Goal: Transaction & Acquisition: Purchase product/service

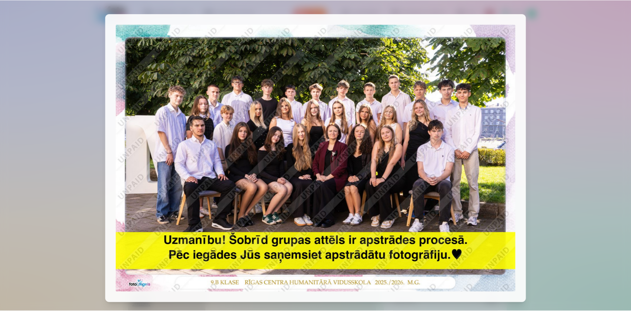
scroll to position [60, 0]
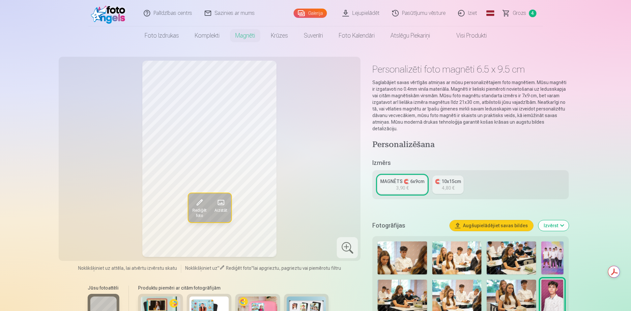
click at [534, 11] on span "4" at bounding box center [533, 14] width 8 height 8
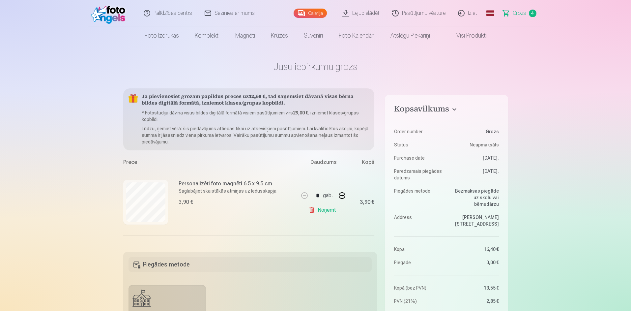
click at [519, 13] on span "Grozs" at bounding box center [520, 13] width 14 height 8
click at [519, 14] on span "Grozs" at bounding box center [520, 13] width 14 height 8
click at [133, 162] on div "Prece" at bounding box center [211, 163] width 176 height 11
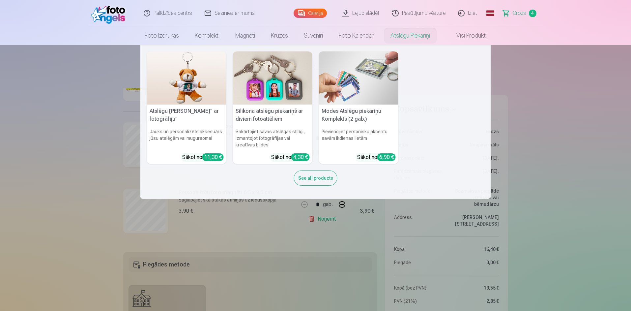
click at [406, 38] on link "Atslēgu piekariņi" at bounding box center [410, 35] width 55 height 18
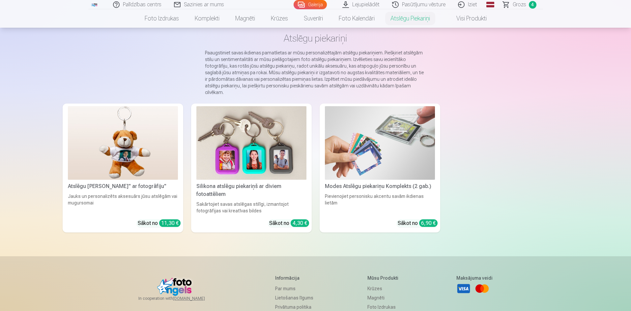
scroll to position [33, 0]
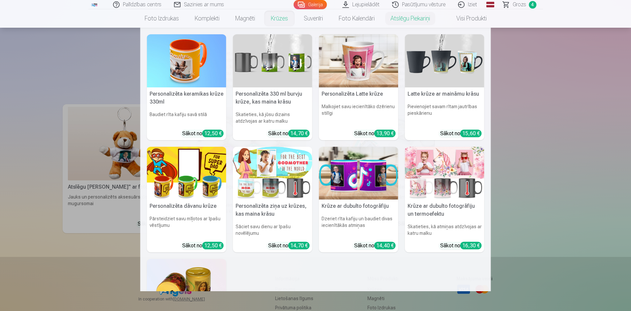
click at [277, 17] on link "Krūzes" at bounding box center [279, 18] width 33 height 18
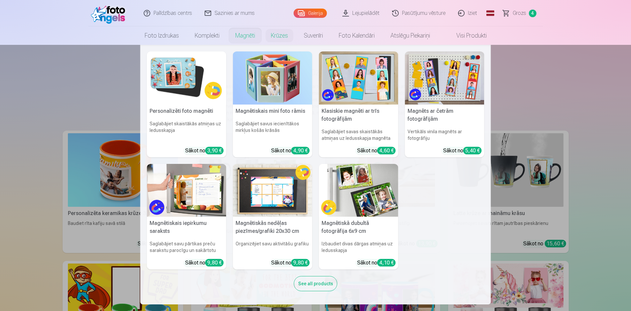
click at [244, 34] on link "Magnēti" at bounding box center [245, 35] width 36 height 18
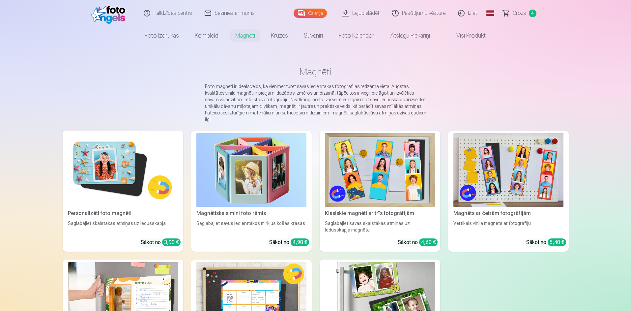
click at [387, 184] on img at bounding box center [380, 170] width 110 height 74
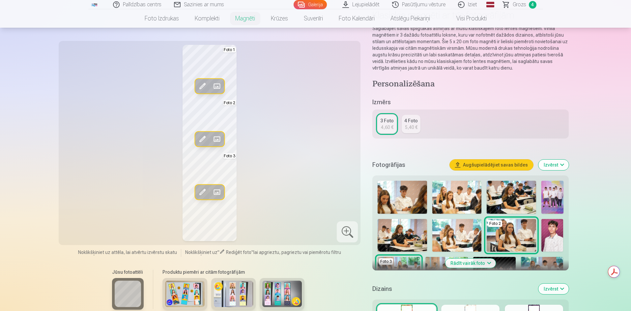
scroll to position [66, 0]
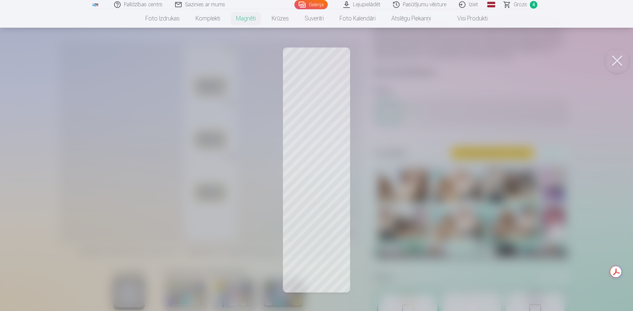
click at [617, 59] on button at bounding box center [617, 60] width 26 height 26
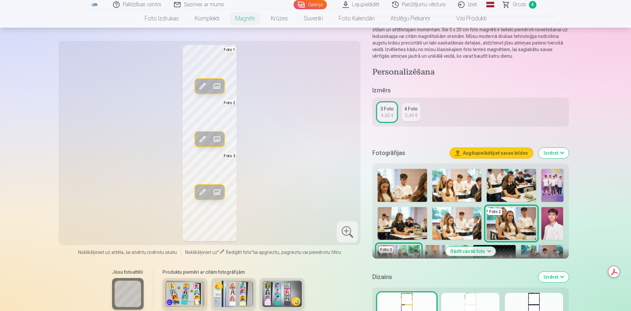
click at [410, 112] on link "4 Foto 5,40 €" at bounding box center [411, 112] width 19 height 18
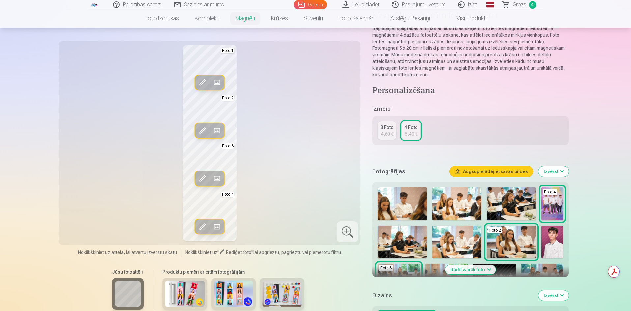
scroll to position [66, 0]
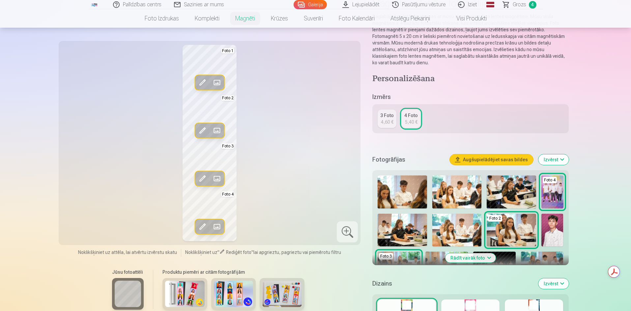
click at [461, 194] on img at bounding box center [457, 191] width 49 height 33
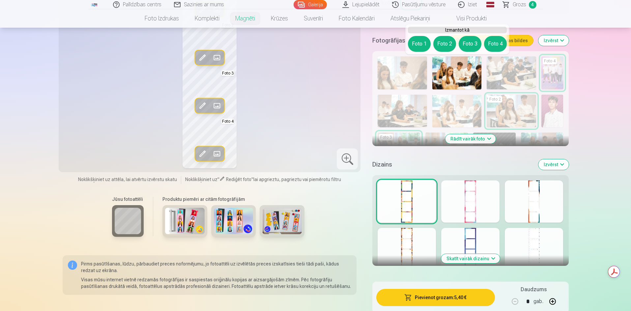
scroll to position [198, 0]
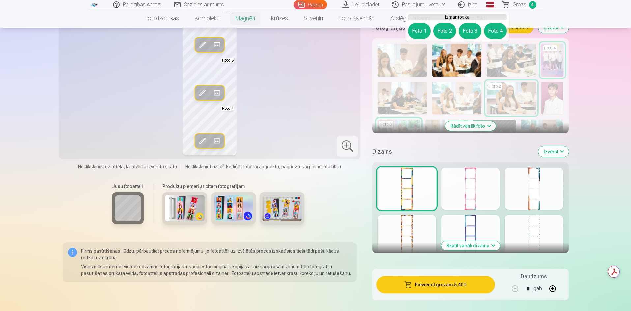
click at [411, 185] on div at bounding box center [407, 188] width 58 height 42
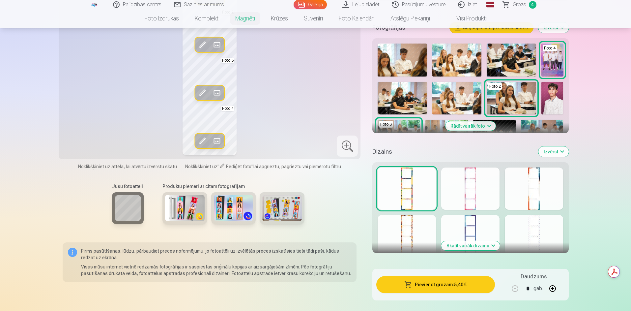
click at [465, 226] on div at bounding box center [470, 236] width 58 height 42
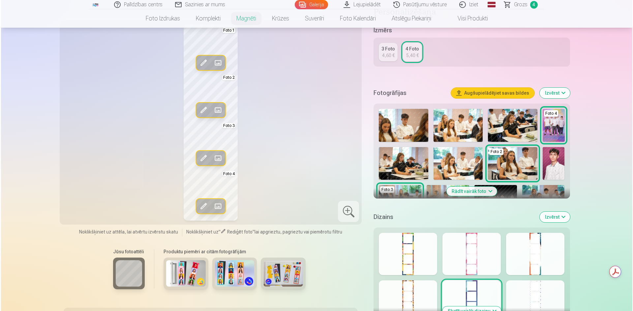
scroll to position [132, 0]
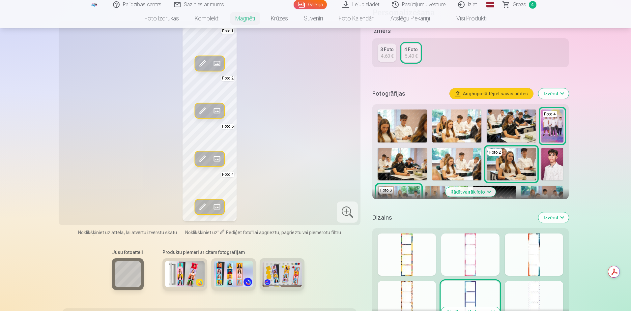
click at [469, 160] on img at bounding box center [457, 164] width 49 height 33
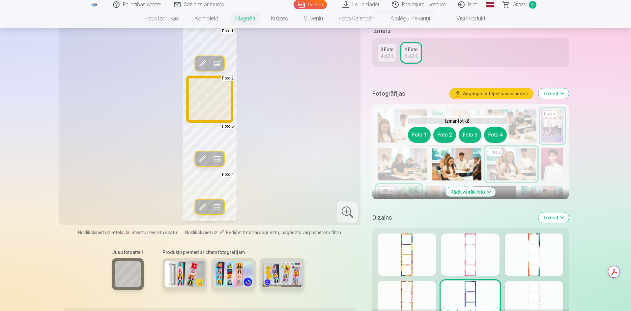
click at [445, 137] on button "Foto 2" at bounding box center [445, 135] width 23 height 16
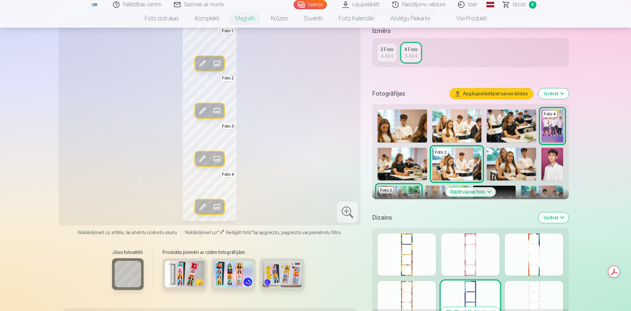
click at [214, 154] on span at bounding box center [217, 158] width 11 height 11
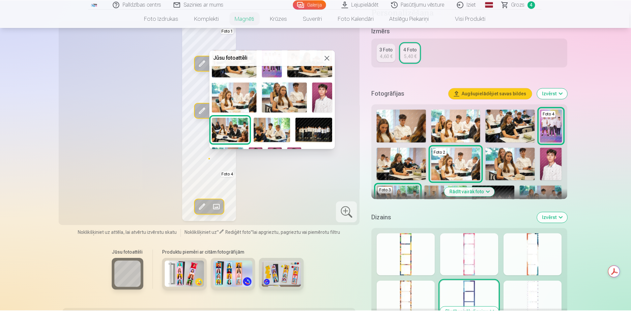
scroll to position [79, 0]
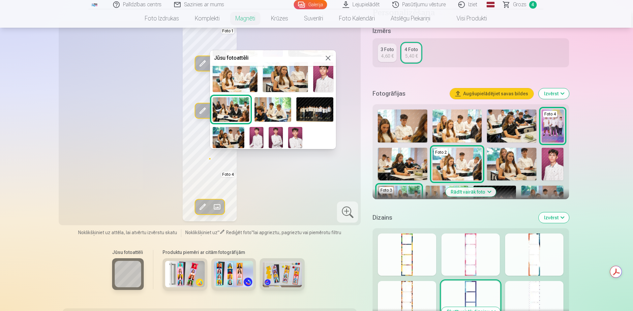
click at [316, 108] on img at bounding box center [314, 109] width 37 height 24
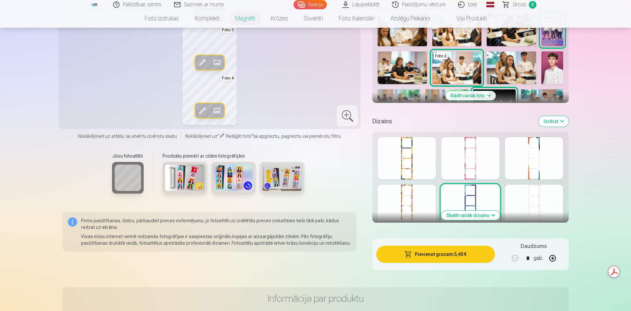
scroll to position [231, 0]
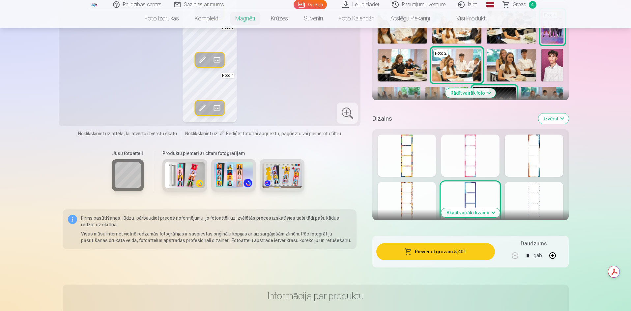
click at [476, 96] on button "Rādīt vairāk foto" at bounding box center [470, 92] width 50 height 9
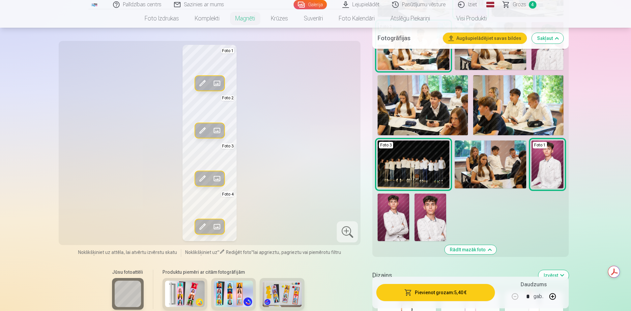
scroll to position [330, 0]
